Goal: Find specific page/section: Find specific page/section

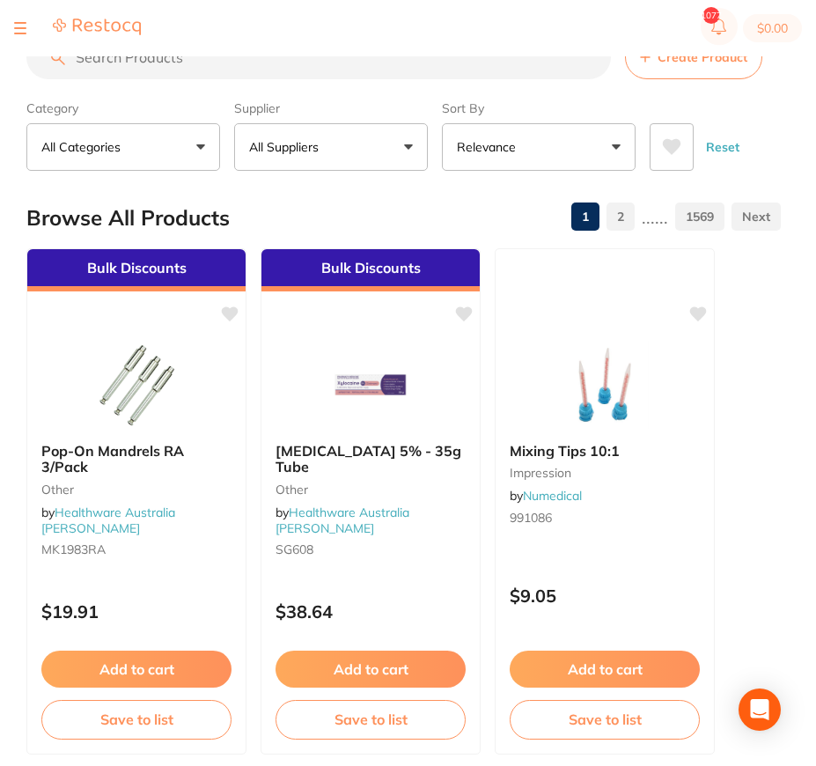
click at [24, 41] on section "$0.00" at bounding box center [408, 28] width 816 height 56
click at [26, 32] on div at bounding box center [77, 28] width 127 height 21
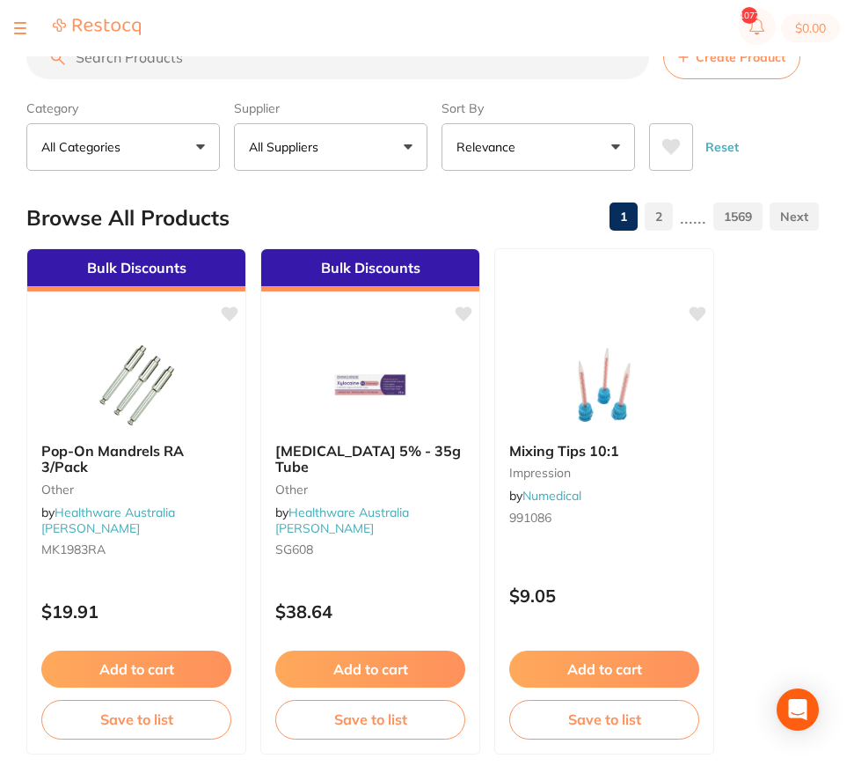
click at [21, 25] on div at bounding box center [20, 28] width 12 height 21
click at [20, 34] on div at bounding box center [20, 28] width 12 height 21
click at [18, 31] on div at bounding box center [20, 28] width 12 height 21
click at [19, 27] on button at bounding box center [20, 28] width 12 height 2
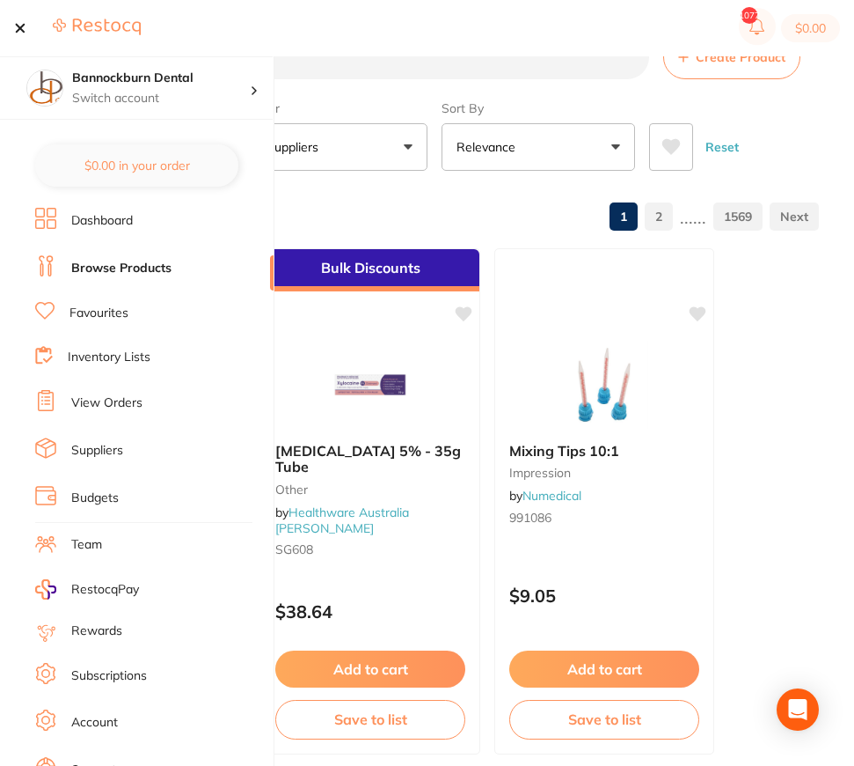
click at [103, 309] on link "Favourites" at bounding box center [99, 313] width 59 height 18
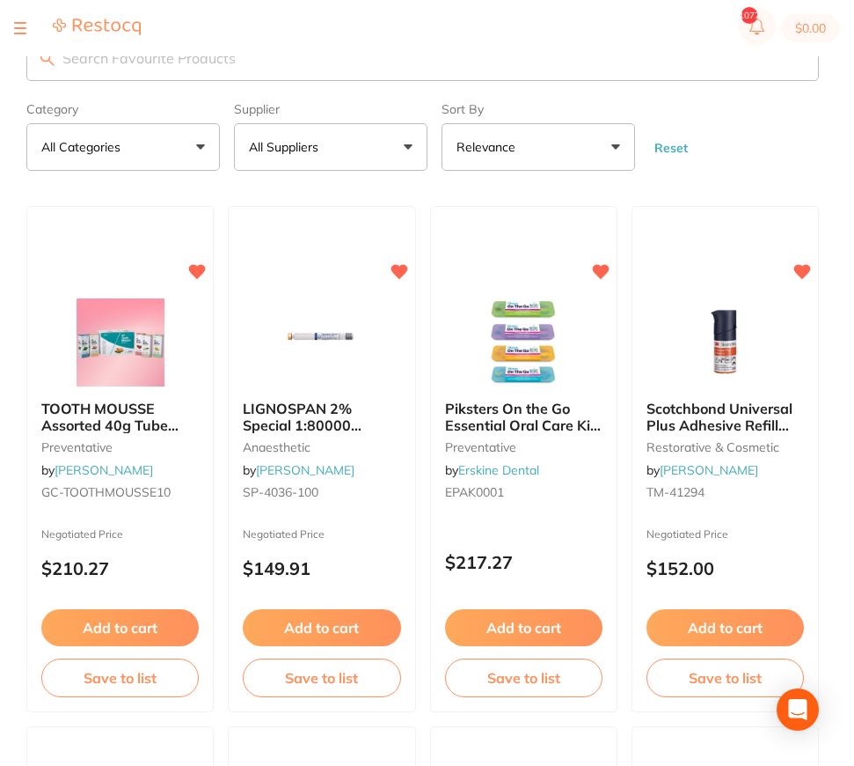
click at [247, 63] on input "search" at bounding box center [422, 58] width 793 height 46
type input "helix"
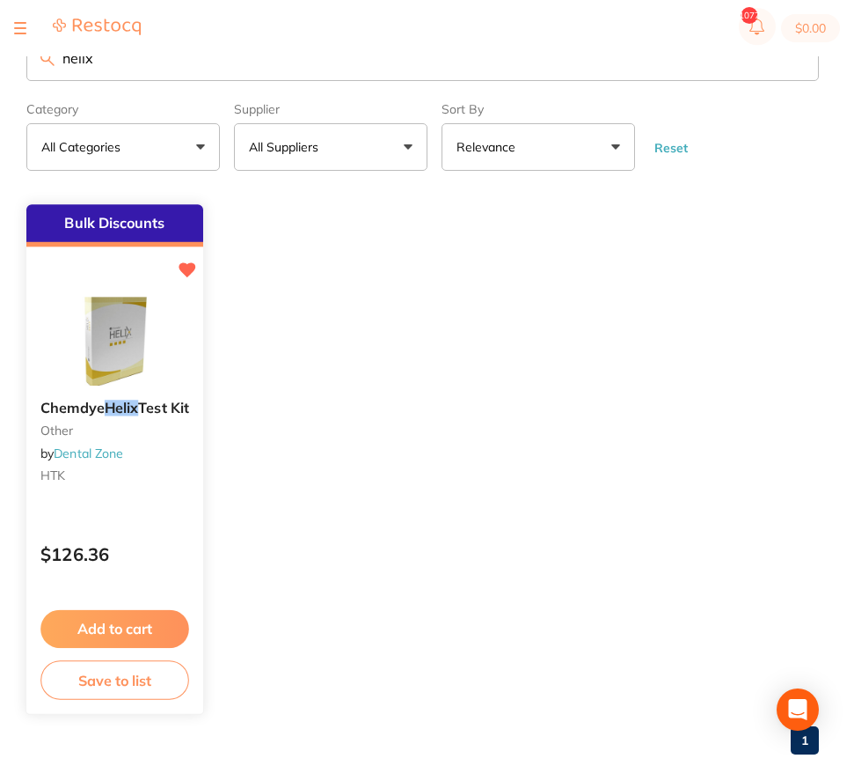
click at [109, 454] on link "Dental Zone" at bounding box center [89, 454] width 70 height 16
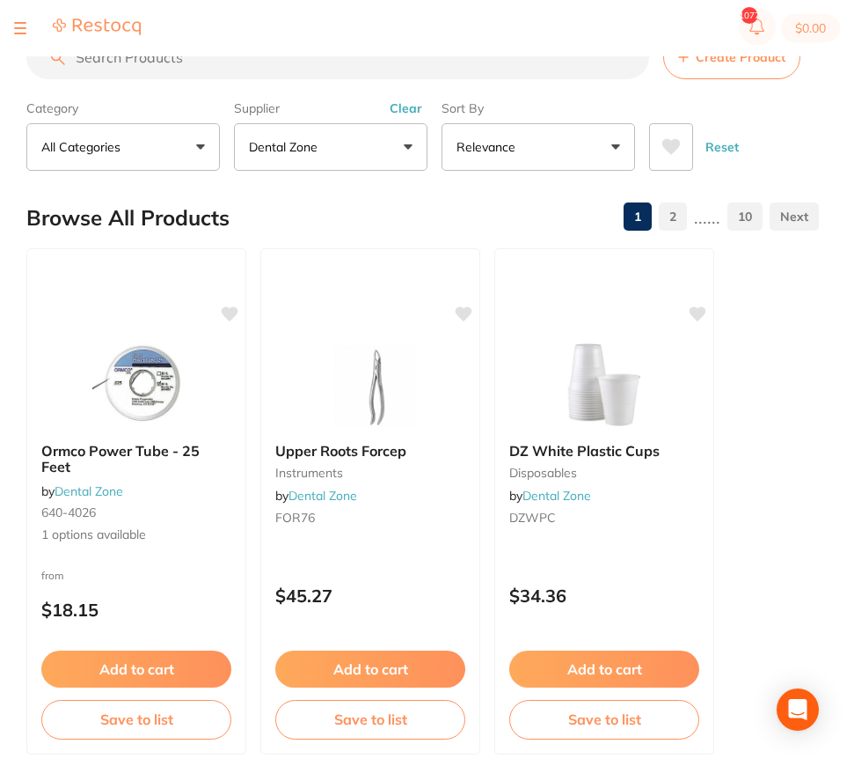
click at [184, 70] on input "search" at bounding box center [337, 57] width 623 height 44
click at [18, 29] on div at bounding box center [20, 28] width 12 height 21
click at [22, 28] on button at bounding box center [20, 28] width 12 height 2
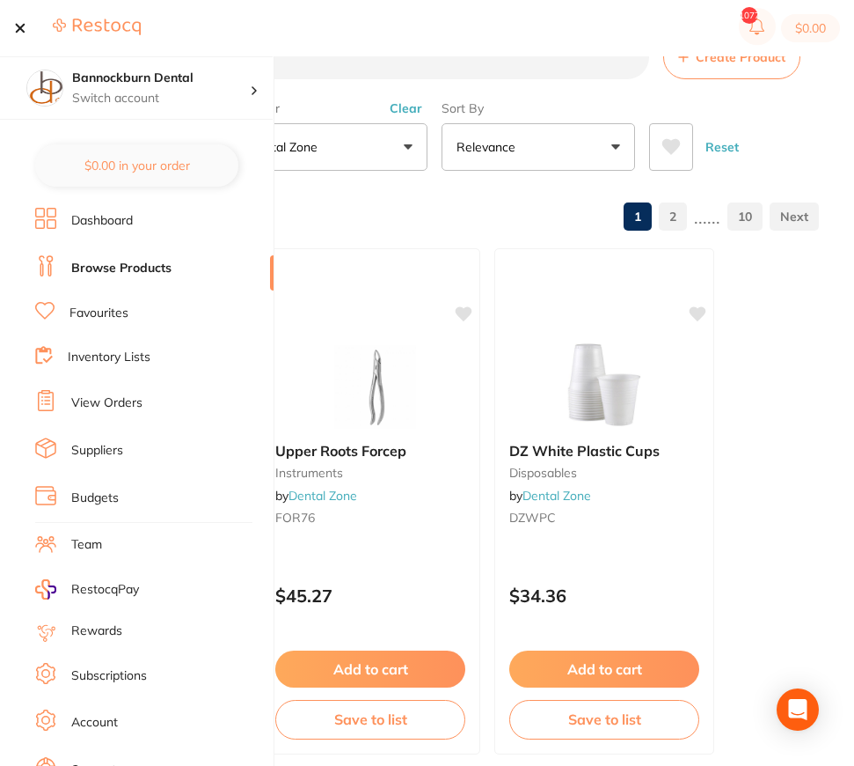
click at [118, 318] on link "Favourites" at bounding box center [99, 313] width 59 height 18
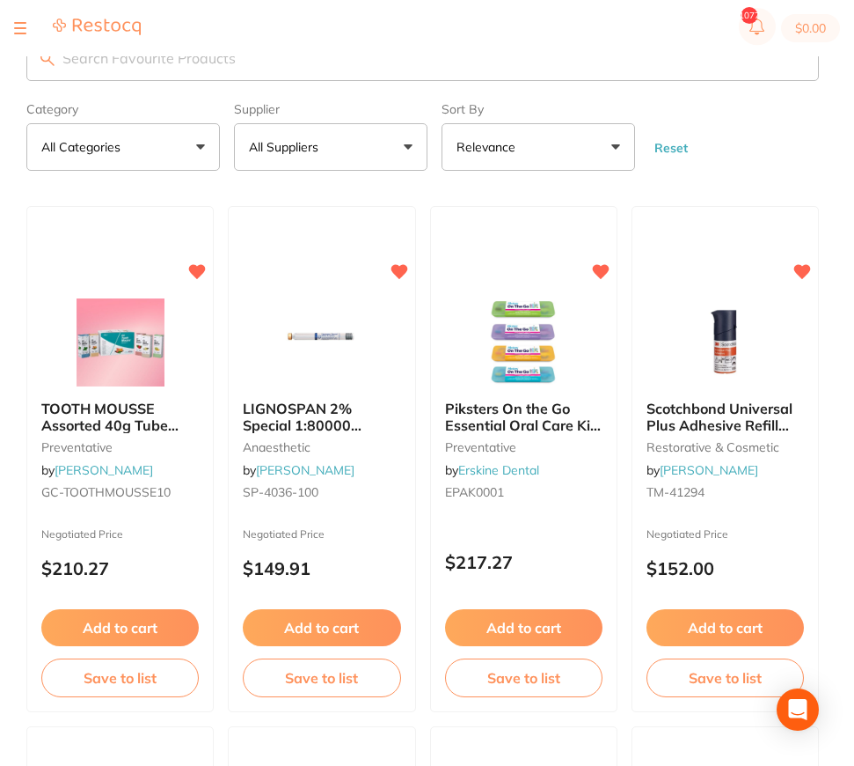
click at [207, 70] on input "search" at bounding box center [422, 58] width 793 height 46
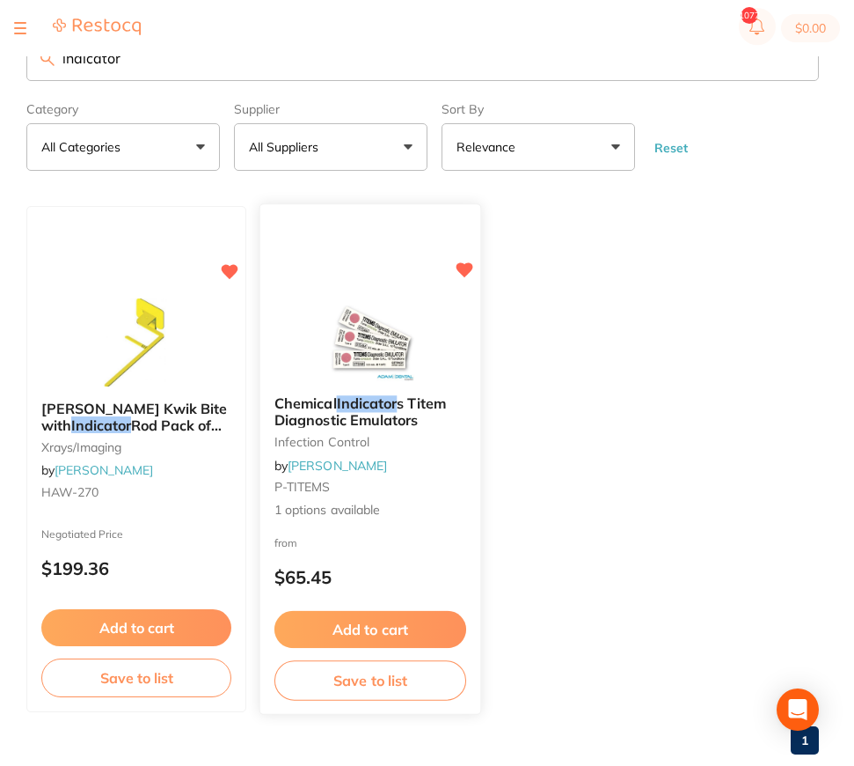
click at [385, 410] on em "Indicator" at bounding box center [367, 403] width 61 height 18
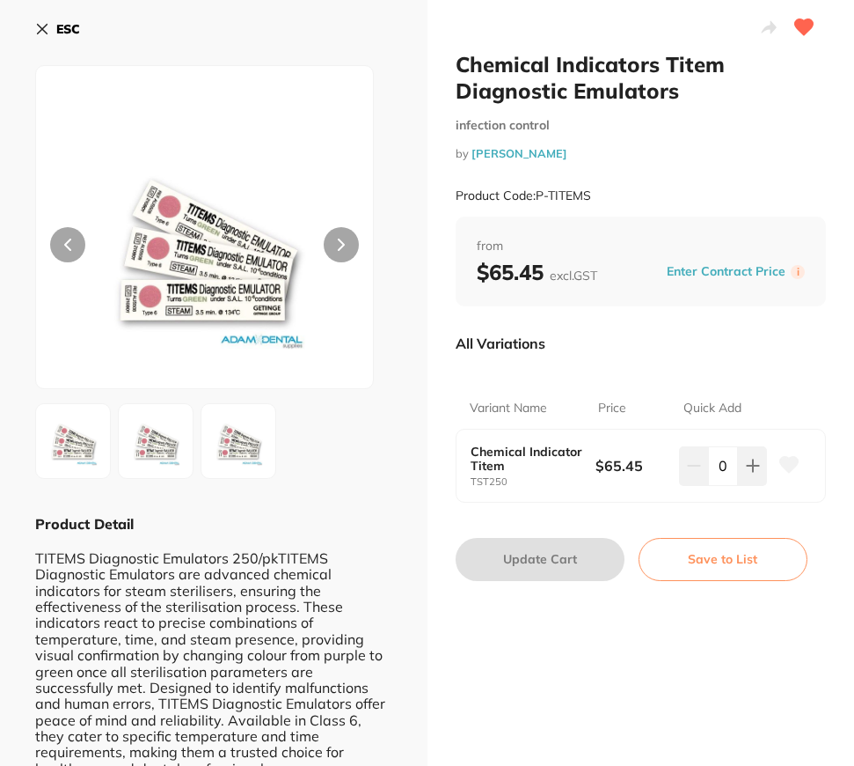
click at [341, 237] on button at bounding box center [341, 244] width 35 height 35
click at [71, 243] on button at bounding box center [67, 244] width 35 height 35
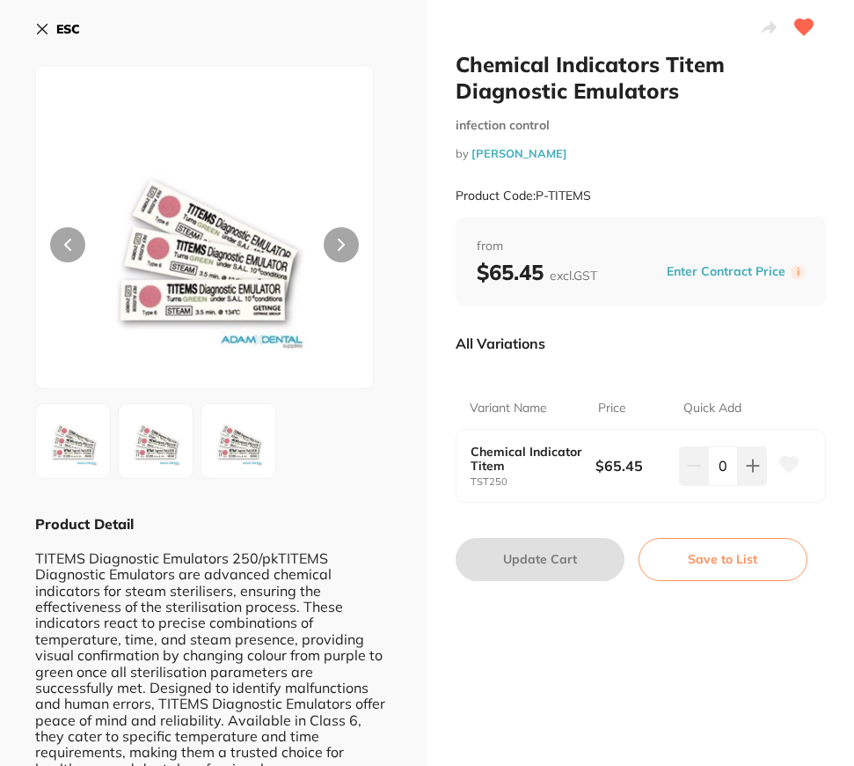
click at [65, 27] on b "ESC" at bounding box center [68, 29] width 24 height 16
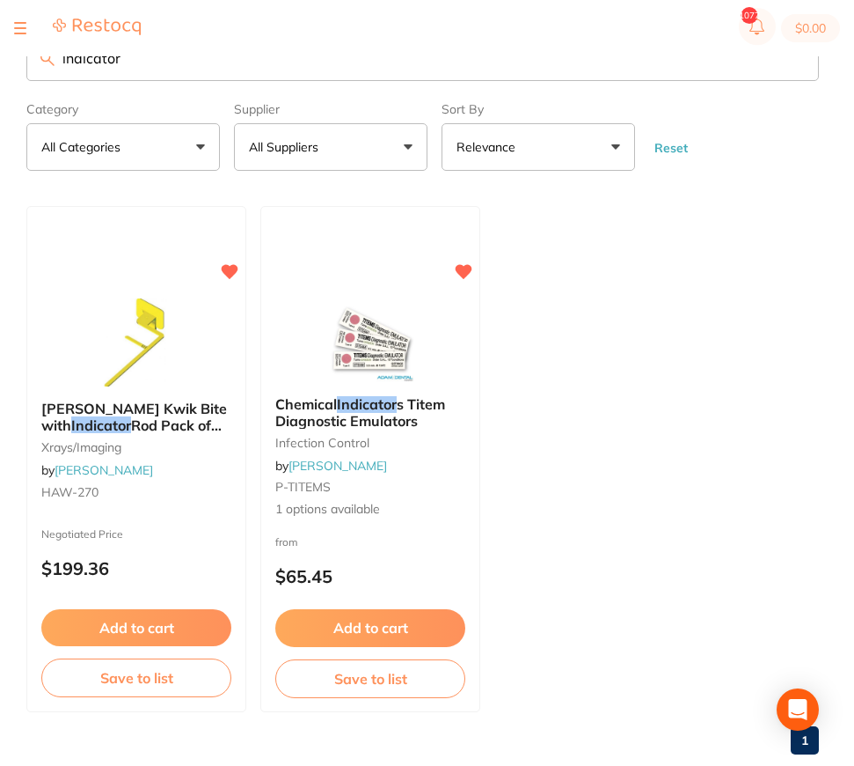
drag, startPoint x: 181, startPoint y: 70, endPoint x: -4, endPoint y: 47, distance: 187.1
click at [26, 47] on input "indicator" at bounding box center [422, 58] width 793 height 46
type input "hypo"
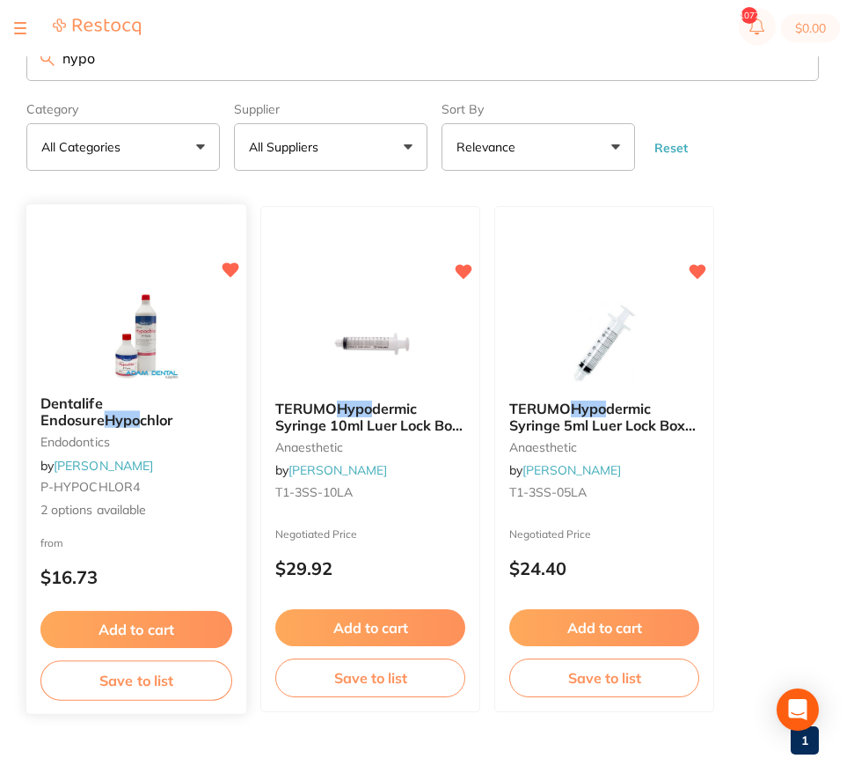
click at [140, 424] on span "chlor" at bounding box center [156, 420] width 33 height 18
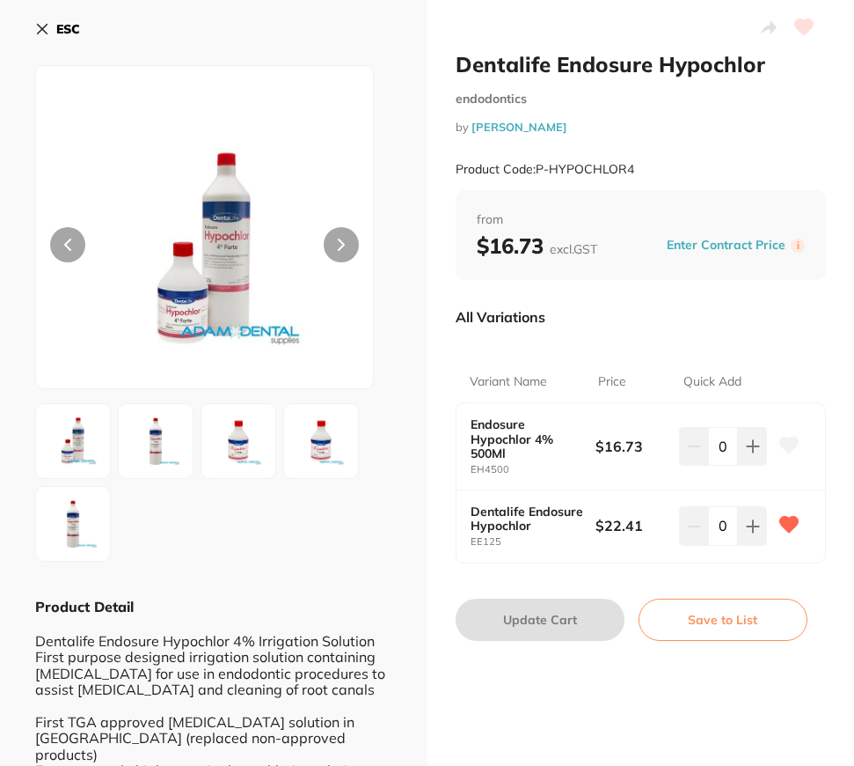
scroll to position [106, 0]
